Goal: Transaction & Acquisition: Purchase product/service

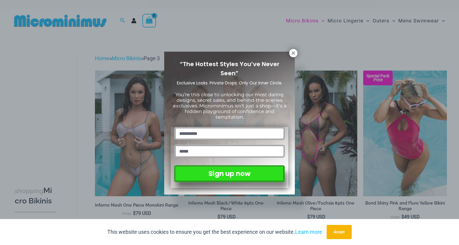
click at [294, 52] on icon at bounding box center [293, 52] width 3 height 3
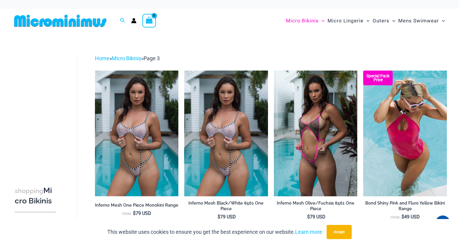
click at [214, 29] on div "Search for: Search Search No products in the cart. No products in the cart. Con…" at bounding box center [114, 21] width 205 height 24
click at [130, 58] on link "Micro Bikinis" at bounding box center [126, 58] width 29 height 6
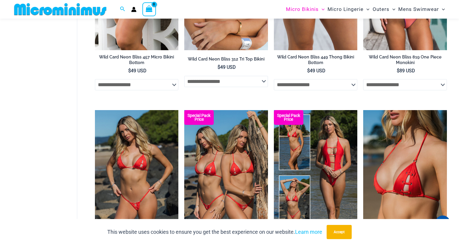
scroll to position [636, 0]
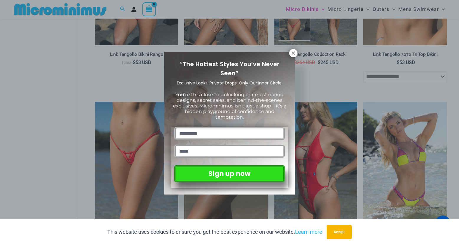
click at [293, 49] on div "“The Hottest Styles You’ve Never Seen” Exclusive Looks. Private Drops. Only Our…" at bounding box center [229, 122] width 459 height 245
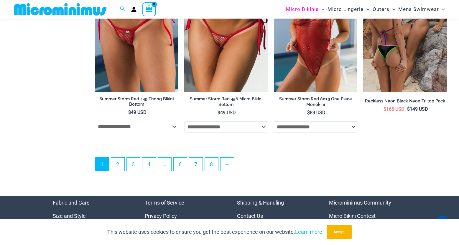
scroll to position [1587, 0]
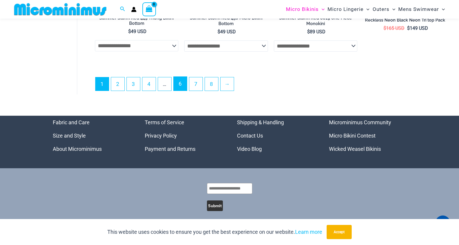
click at [180, 89] on link "6" at bounding box center [180, 84] width 13 height 14
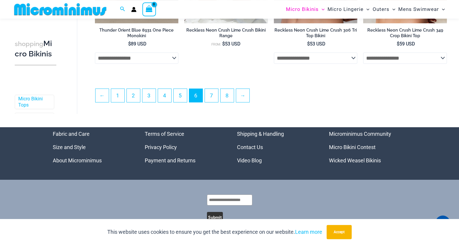
scroll to position [1470, 0]
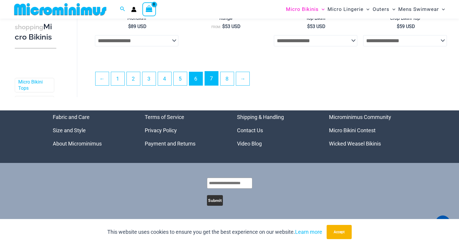
click at [215, 80] on link "7" at bounding box center [211, 78] width 13 height 14
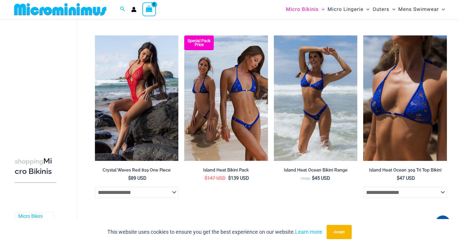
scroll to position [1444, 0]
